Goal: Find specific page/section

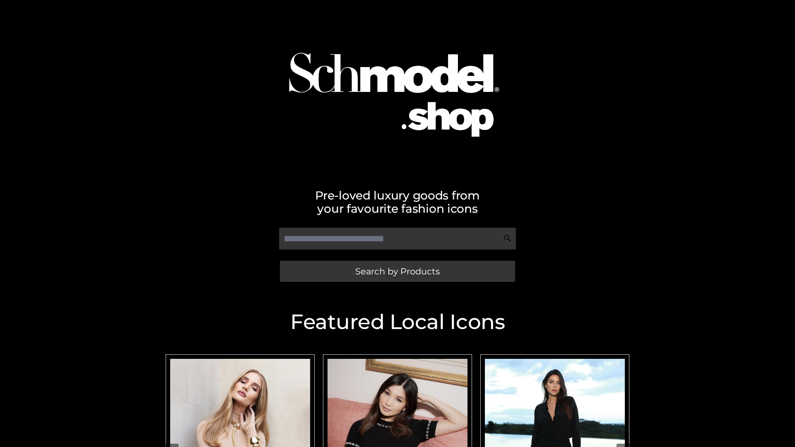
click at [397, 271] on span "Search by Products" at bounding box center [397, 271] width 84 height 9
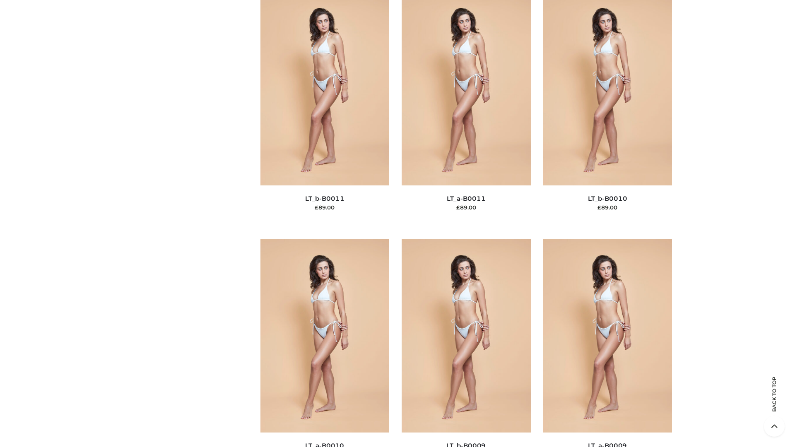
scroll to position [3719, 0]
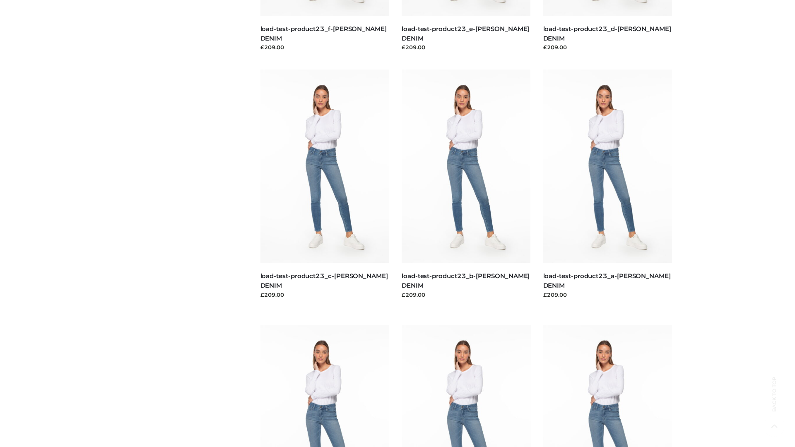
scroll to position [726, 0]
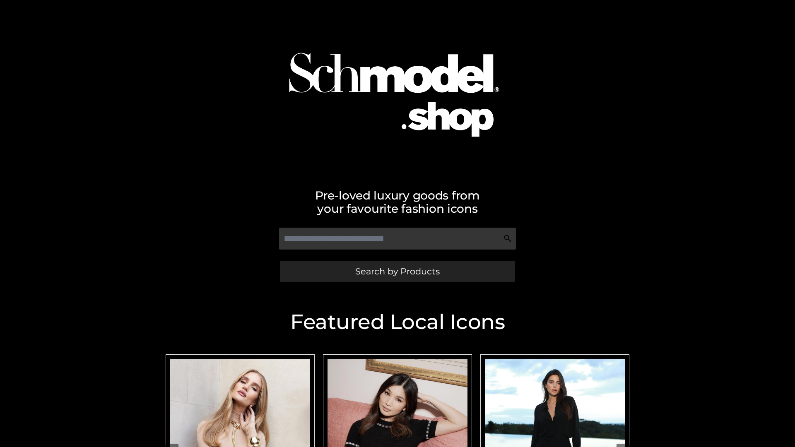
click at [397, 271] on span "Search by Products" at bounding box center [397, 271] width 84 height 9
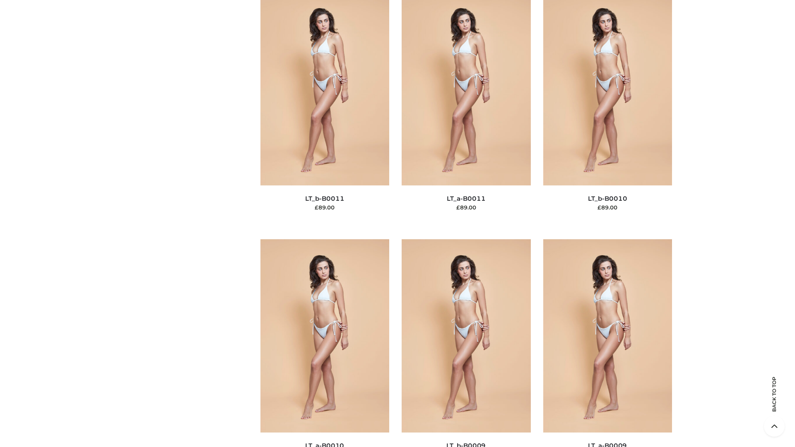
scroll to position [3719, 0]
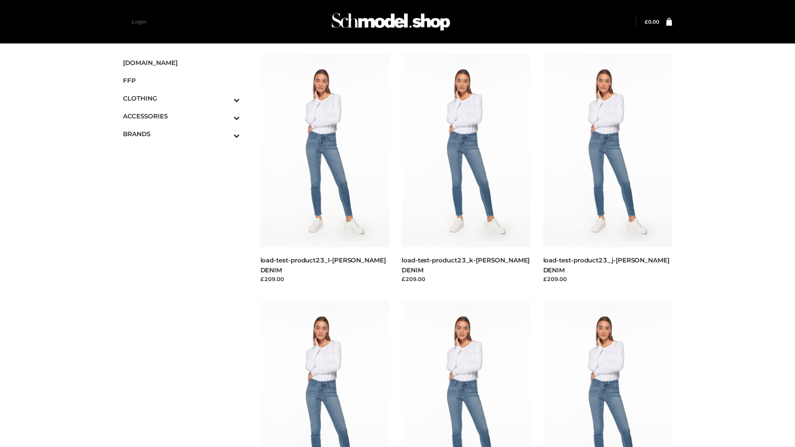
scroll to position [726, 0]
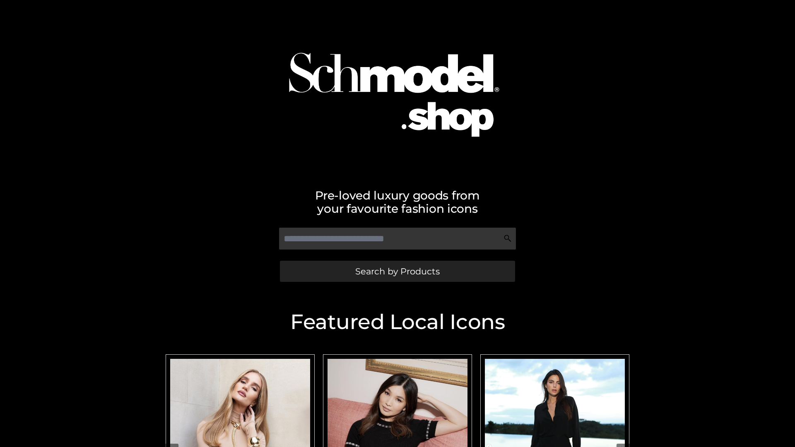
click at [397, 271] on span "Search by Products" at bounding box center [397, 271] width 84 height 9
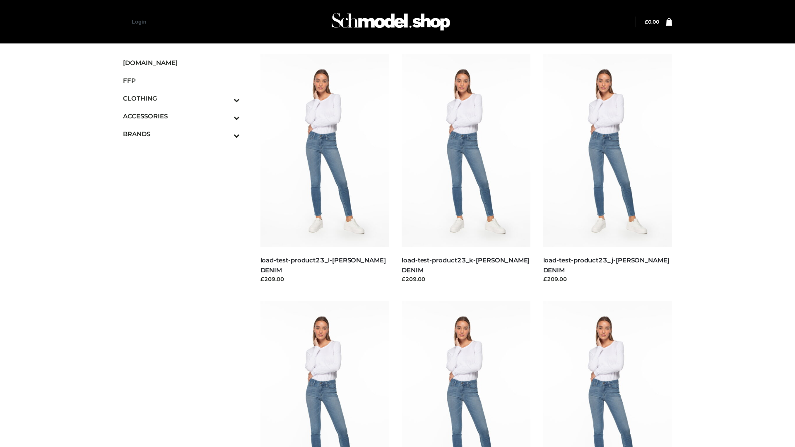
scroll to position [726, 0]
